Goal: Task Accomplishment & Management: Complete application form

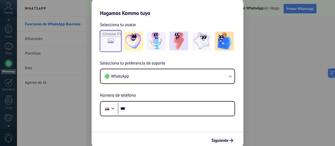
click at [106, 42] on input "file" at bounding box center [111, 41] width 20 height 20
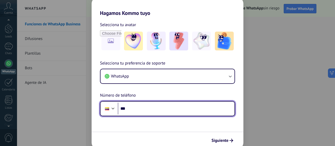
click at [158, 108] on input "***" at bounding box center [176, 109] width 117 height 12
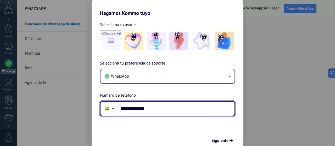
type input "**********"
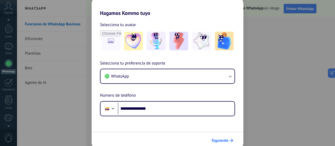
click at [218, 141] on span "Siguiente" at bounding box center [220, 141] width 17 height 4
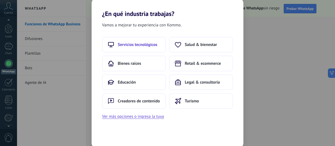
click at [135, 44] on span "Servicios tecnológicos" at bounding box center [138, 44] width 40 height 5
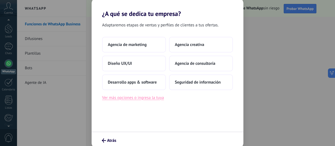
click at [143, 98] on button "Ver más opciones o ingresa la tuya" at bounding box center [133, 98] width 62 height 7
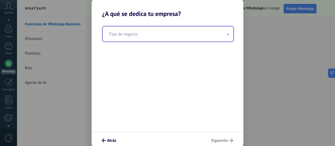
click at [164, 32] on input "text" at bounding box center [168, 33] width 131 height 15
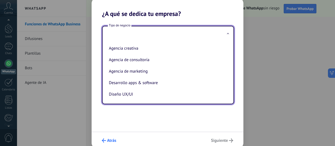
click at [102, 139] on icon "submit" at bounding box center [104, 141] width 4 height 4
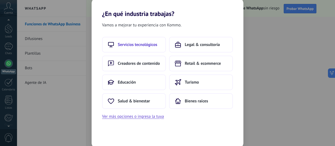
click at [152, 46] on span "Servicios tecnológicos" at bounding box center [138, 44] width 40 height 5
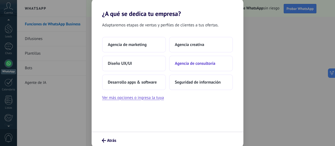
click at [179, 64] on span "Agencia de consultoría" at bounding box center [195, 63] width 41 height 5
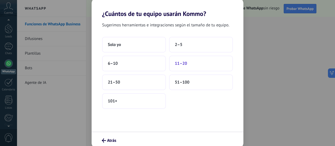
click at [183, 64] on span "11–20" at bounding box center [181, 63] width 12 height 5
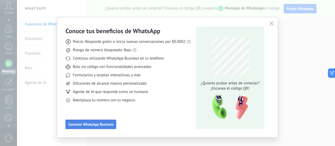
click at [106, 126] on span "Conectar WhatsApp Business" at bounding box center [90, 125] width 45 height 4
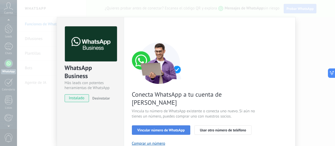
click at [178, 129] on span "Vincular número de WhatsApp" at bounding box center [161, 131] width 47 height 4
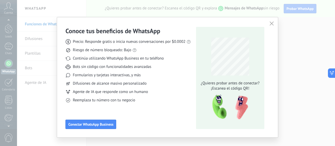
click at [272, 22] on icon "button" at bounding box center [272, 23] width 4 height 4
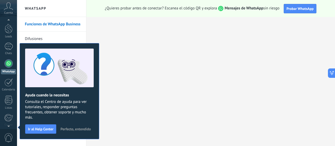
scroll to position [59, 0]
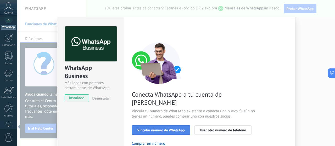
click at [177, 129] on span "Vincular número de WhatsApp" at bounding box center [161, 131] width 47 height 4
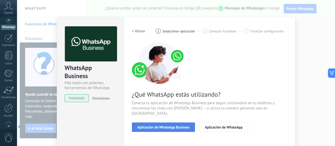
click at [178, 123] on button "Aplicación de WhatsApp Business" at bounding box center [163, 127] width 63 height 9
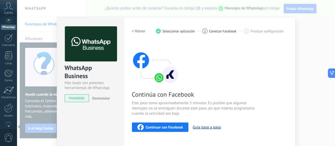
click at [201, 125] on button "Guía paso a paso" at bounding box center [207, 127] width 28 height 5
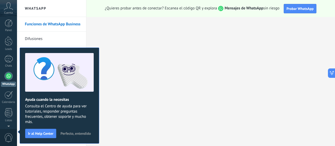
scroll to position [0, 0]
click at [10, 27] on div at bounding box center [9, 26] width 8 height 8
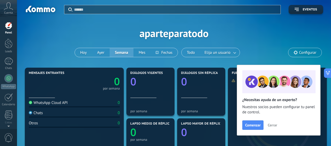
click at [270, 126] on span "Cerrar" at bounding box center [272, 126] width 9 height 4
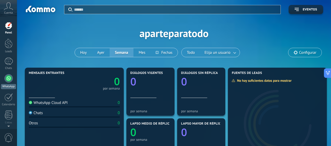
click at [11, 78] on div at bounding box center [8, 78] width 8 height 8
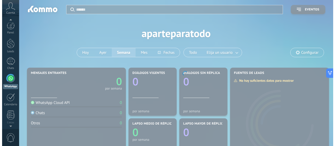
scroll to position [15, 0]
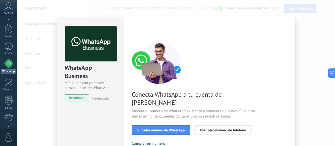
click at [209, 126] on button "Usar otro número de teléfono" at bounding box center [223, 130] width 57 height 9
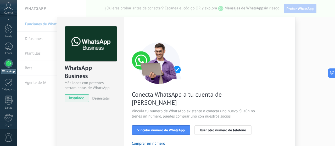
scroll to position [0, 0]
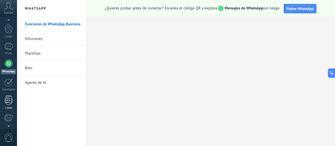
click at [8, 96] on div at bounding box center [9, 100] width 8 height 9
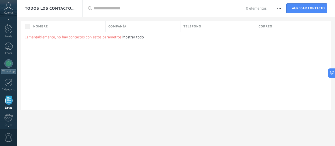
scroll to position [51, 0]
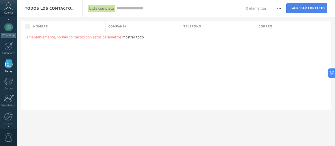
click at [305, 7] on span "Agregar contacto" at bounding box center [308, 8] width 33 height 9
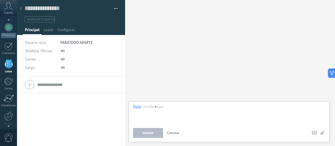
scroll to position [50, 0]
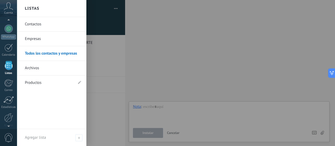
click at [41, 24] on link "Contactos" at bounding box center [53, 24] width 56 height 15
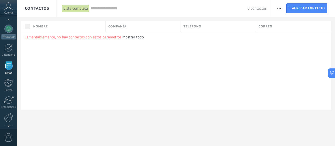
click at [129, 35] on link "Mostrar todo" at bounding box center [132, 37] width 21 height 5
click at [134, 37] on link "Mostrar todo" at bounding box center [132, 37] width 21 height 5
click at [135, 35] on link "Mostrar todo" at bounding box center [132, 37] width 21 height 5
click at [46, 26] on span "Nombre" at bounding box center [40, 26] width 15 height 5
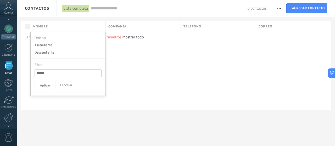
click at [217, 61] on div "Lamentablemente, no hay contactos con estos parámetros. Mostrar todo" at bounding box center [176, 71] width 310 height 79
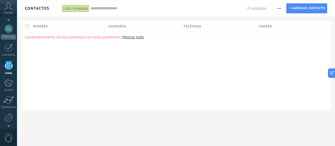
click at [278, 6] on span "button" at bounding box center [279, 8] width 3 height 10
click at [283, 53] on span "Importar" at bounding box center [289, 53] width 15 height 10
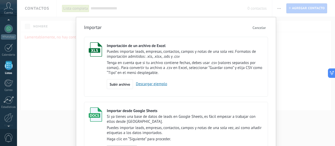
click at [151, 55] on p "Puedes importar leads, empresas, contactos, campos y notas de una sola vez. For…" at bounding box center [185, 54] width 157 height 10
click at [141, 84] on link "Descargar ejemplo" at bounding box center [150, 84] width 34 height 5
drag, startPoint x: 118, startPoint y: 86, endPoint x: 118, endPoint y: 82, distance: 3.7
click at [118, 85] on span "Subir archivo" at bounding box center [120, 85] width 20 height 4
click at [0, 0] on input "Importación de un archivo de Excel Puedes importar leads, empresas, contactos, …" at bounding box center [0, 0] width 0 height 0
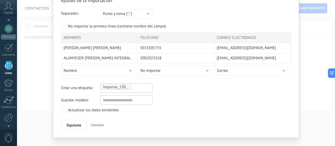
scroll to position [35, 0]
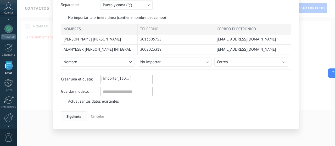
click at [67, 115] on span "Siguiente" at bounding box center [74, 117] width 15 height 4
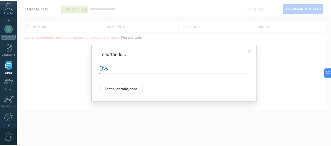
scroll to position [0, 0]
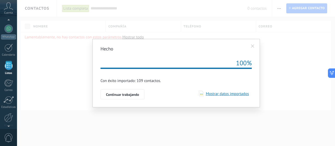
click at [125, 95] on span "Continuar trabajando" at bounding box center [122, 95] width 33 height 4
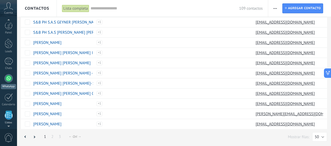
click at [9, 78] on div at bounding box center [8, 78] width 8 height 8
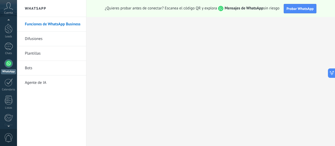
click at [40, 38] on link "Difusiones" at bounding box center [53, 39] width 56 height 15
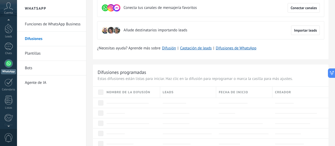
scroll to position [26, 0]
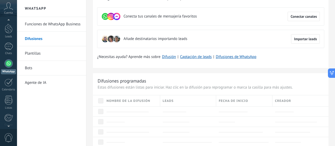
click at [35, 69] on link "Bots" at bounding box center [53, 68] width 56 height 15
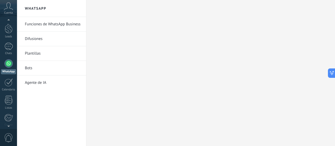
click at [36, 69] on link "Bots" at bounding box center [53, 68] width 56 height 15
click at [331, 74] on icon at bounding box center [330, 73] width 6 height 6
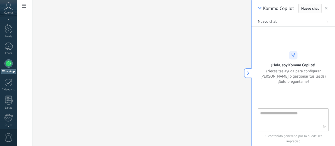
click at [327, 8] on use "button" at bounding box center [326, 8] width 3 height 3
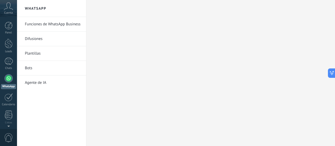
click at [10, 10] on div "Cuenta" at bounding box center [8, 8] width 17 height 17
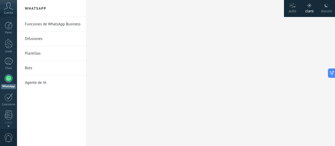
click at [7, 7] on icon at bounding box center [8, 6] width 9 height 8
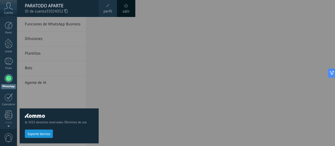
click at [125, 8] on span at bounding box center [126, 6] width 6 height 6
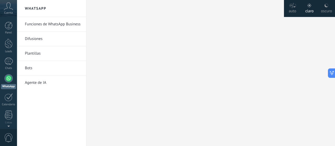
scroll to position [15, 0]
